Goal: Find contact information: Find contact information

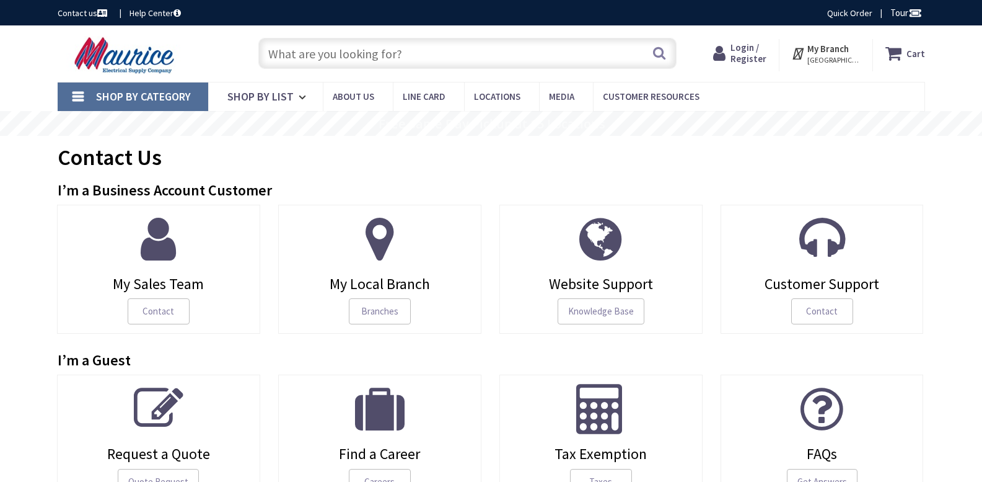
click at [164, 309] on span "Contact" at bounding box center [159, 311] width 62 height 26
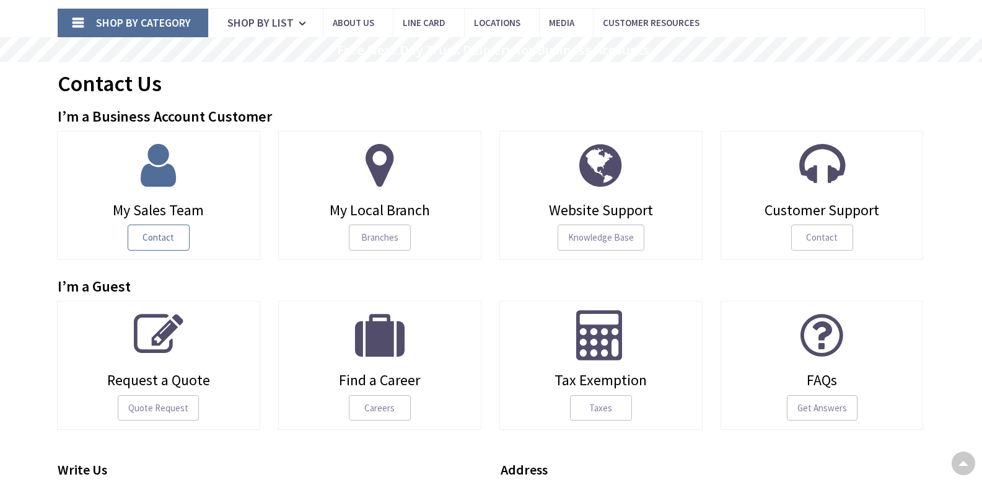
scroll to position [87, 0]
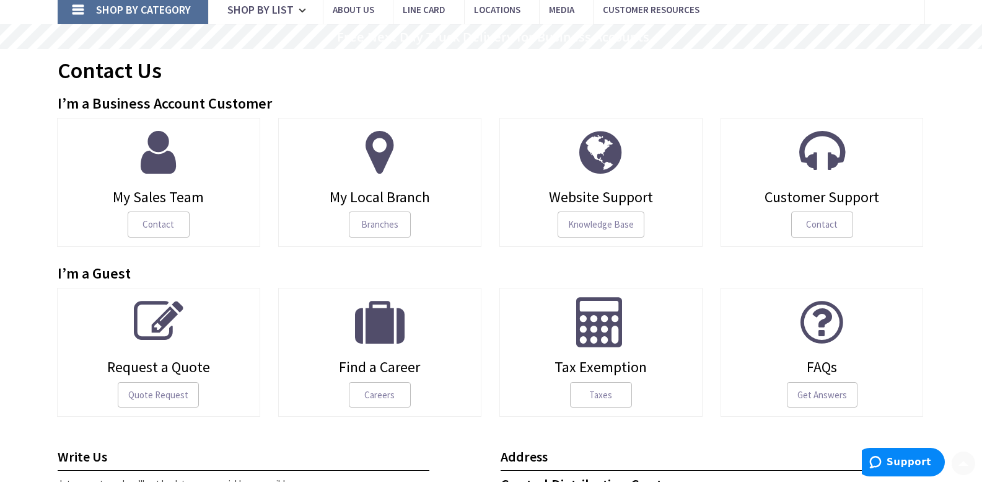
scroll to position [508, 0]
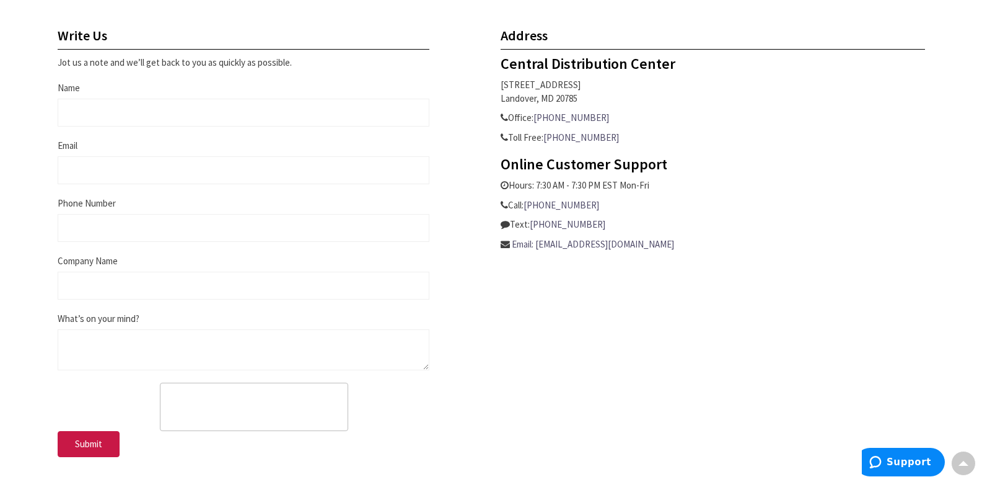
drag, startPoint x: 718, startPoint y: 89, endPoint x: 551, endPoint y: 21, distance: 180.1
click at [718, 89] on p "[STREET_ADDRESS]" at bounding box center [713, 91] width 425 height 27
